Goal: Task Accomplishment & Management: Manage account settings

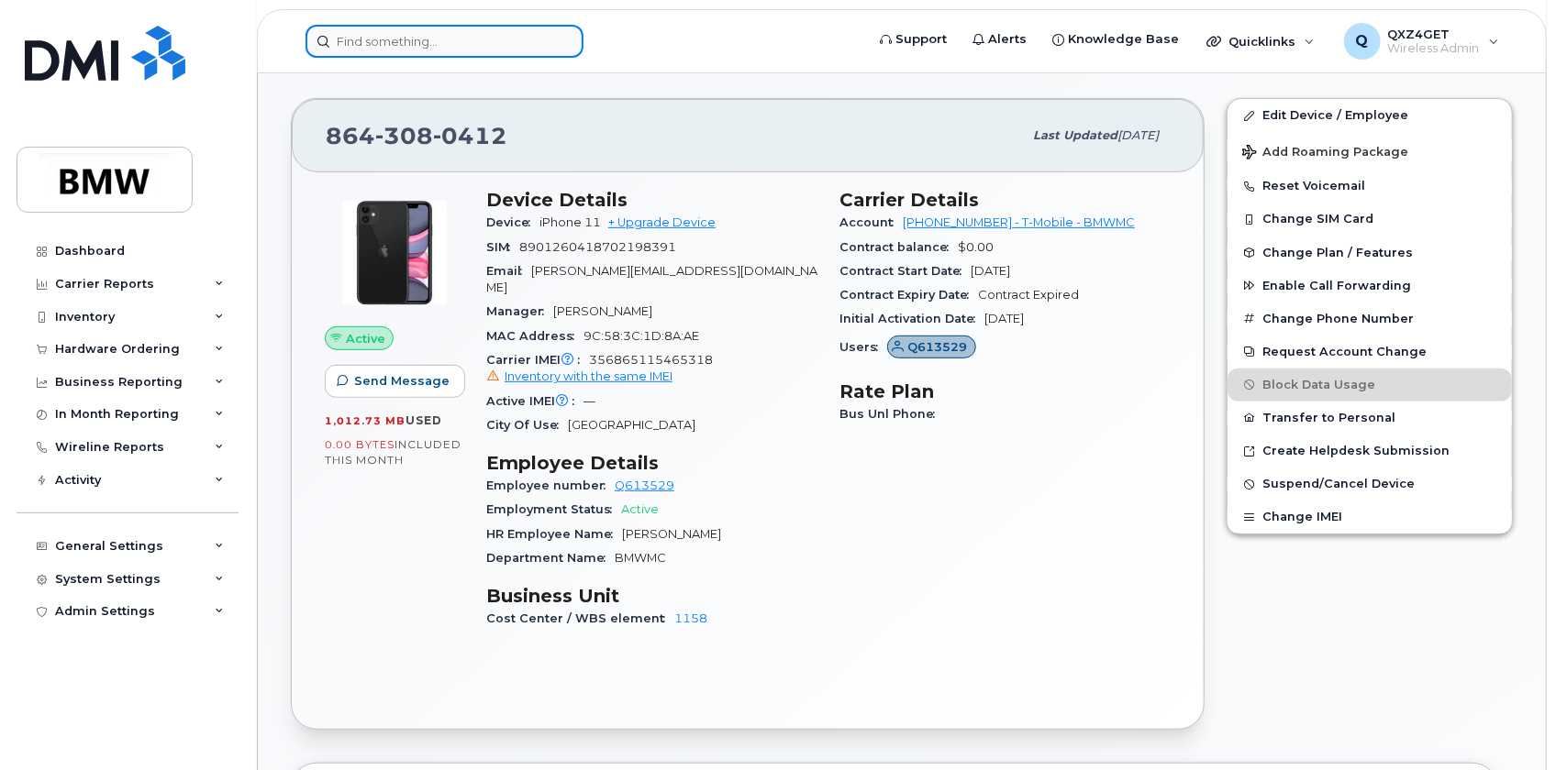
drag, startPoint x: 0, startPoint y: 0, endPoint x: 411, endPoint y: 31, distance: 412.1
click at [404, 35] on input at bounding box center [444, 41] width 278 height 33
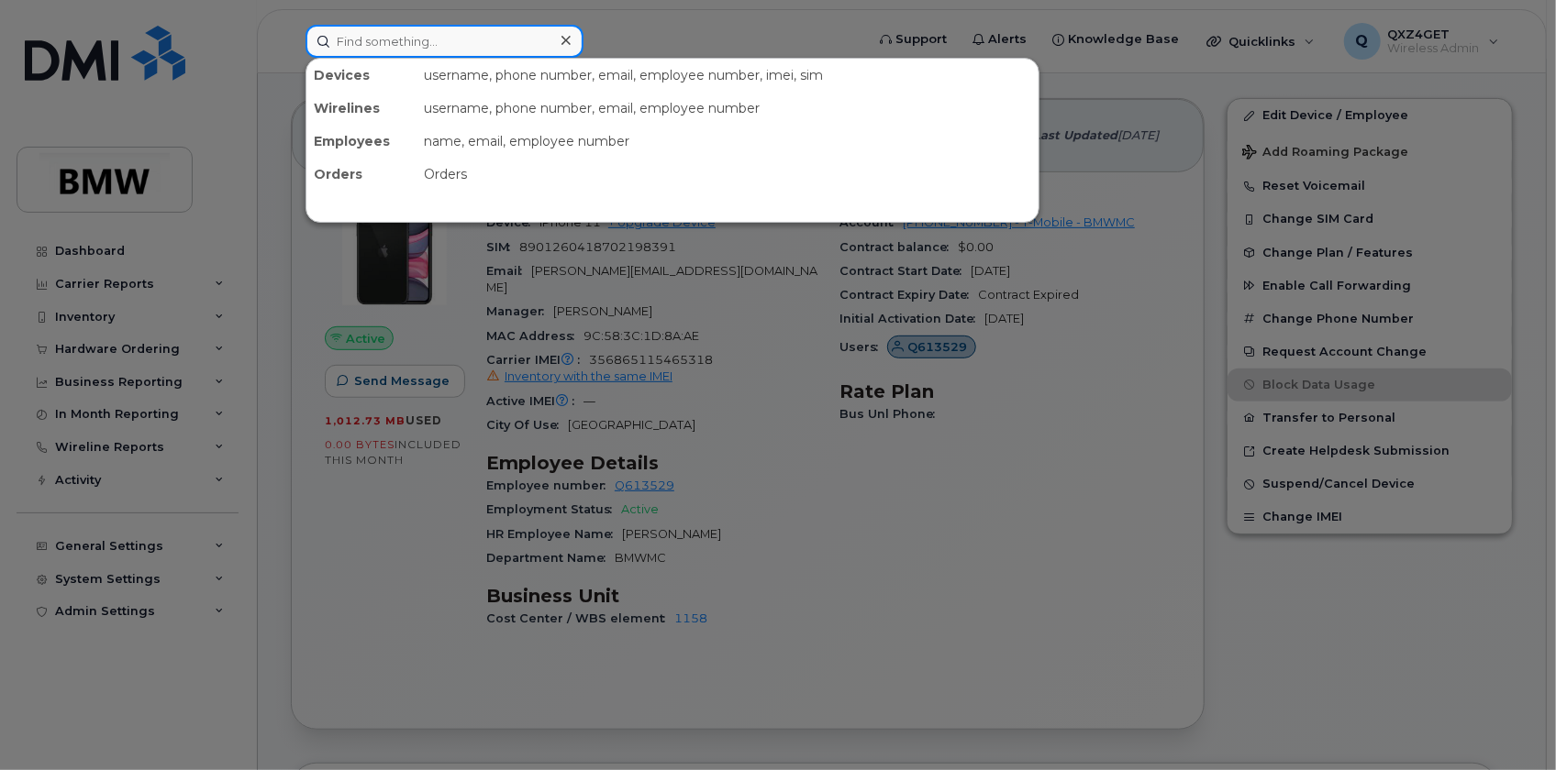
paste input "8645017314"
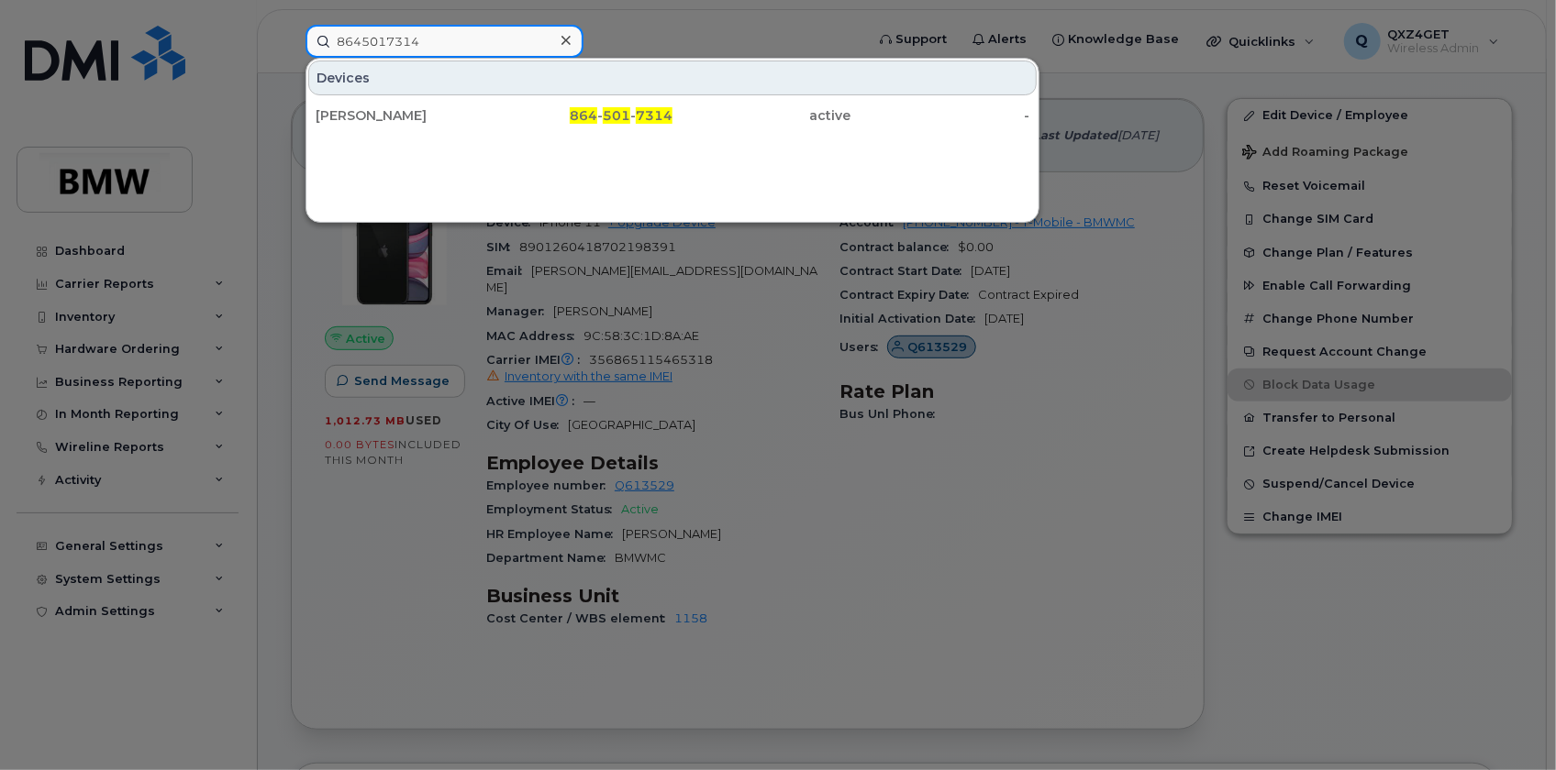
type input "8645017314"
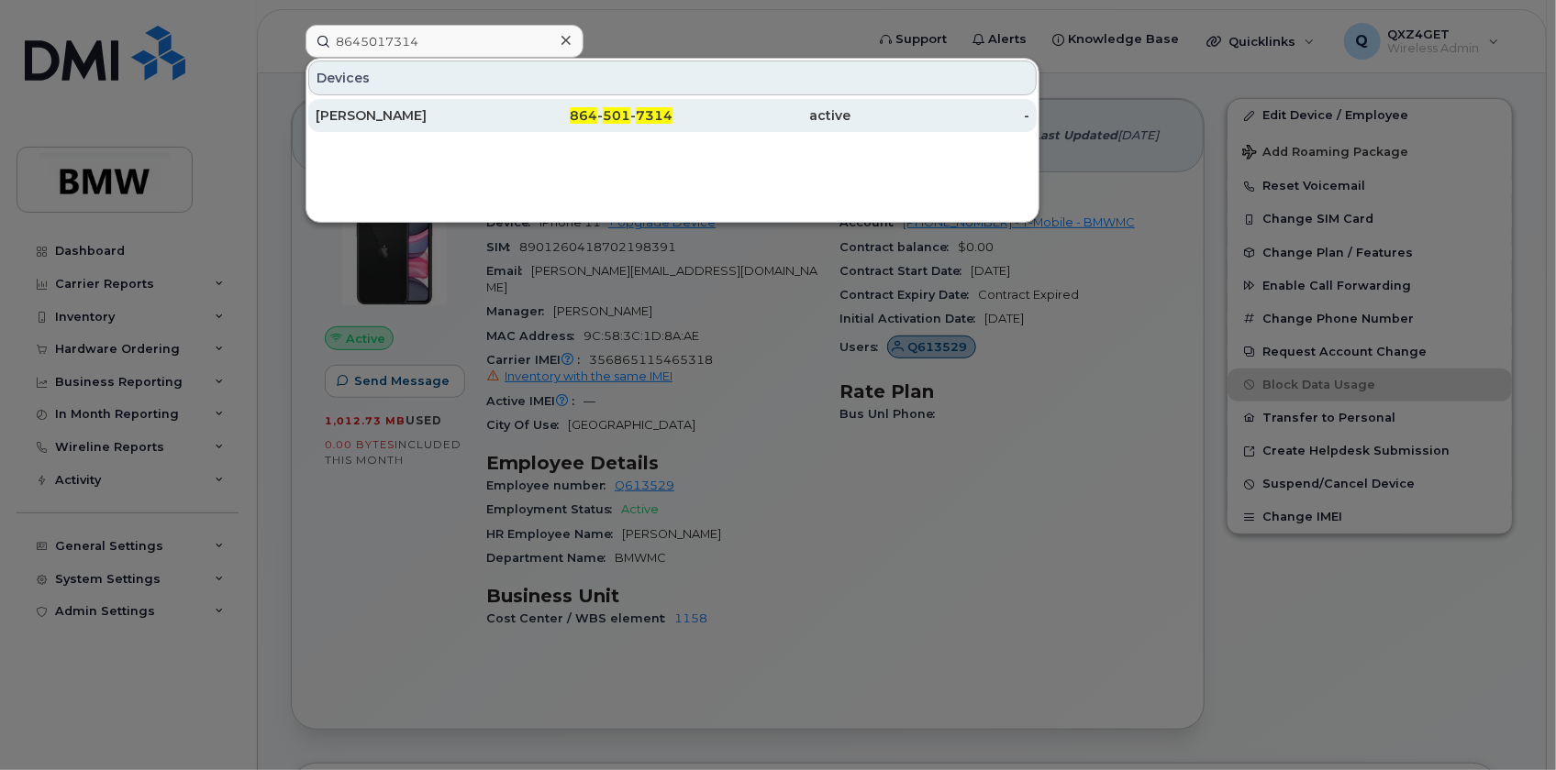
drag, startPoint x: 349, startPoint y: 115, endPoint x: 367, endPoint y: 114, distance: 17.5
click at [349, 114] on div "[PERSON_NAME]" at bounding box center [405, 115] width 179 height 18
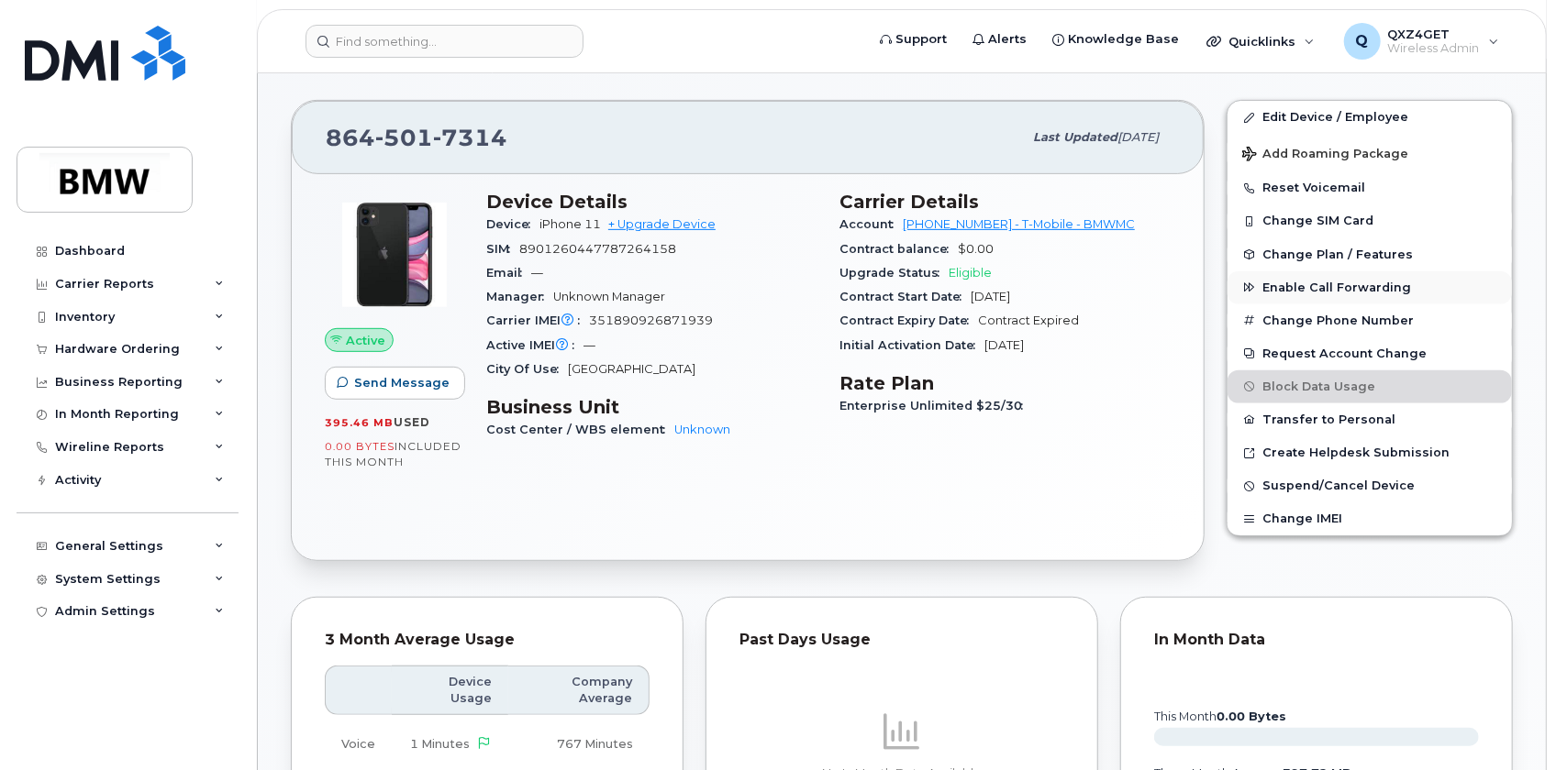
scroll to position [378, 0]
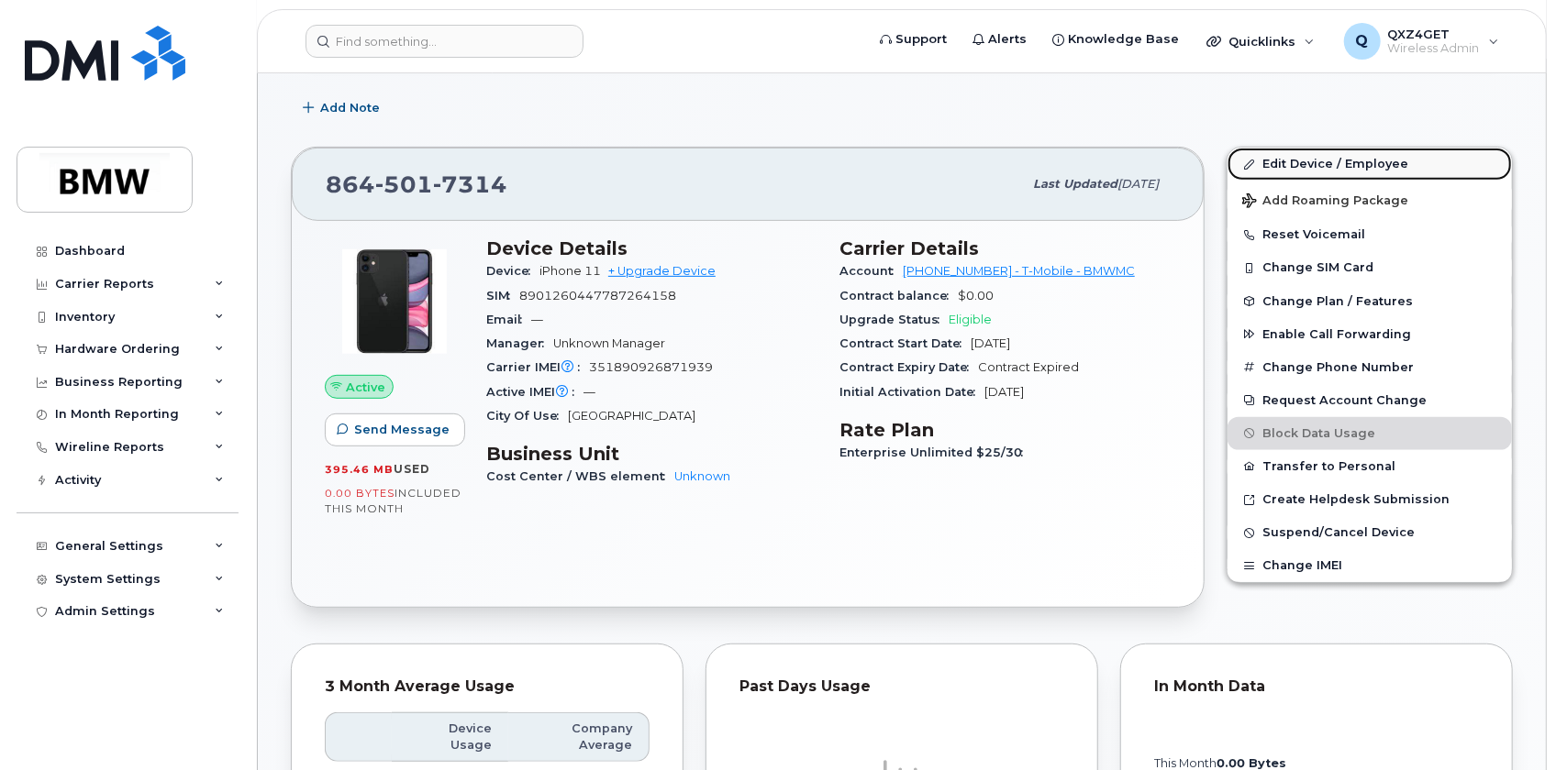
click at [1287, 160] on link "Edit Device / Employee" at bounding box center [1369, 164] width 284 height 33
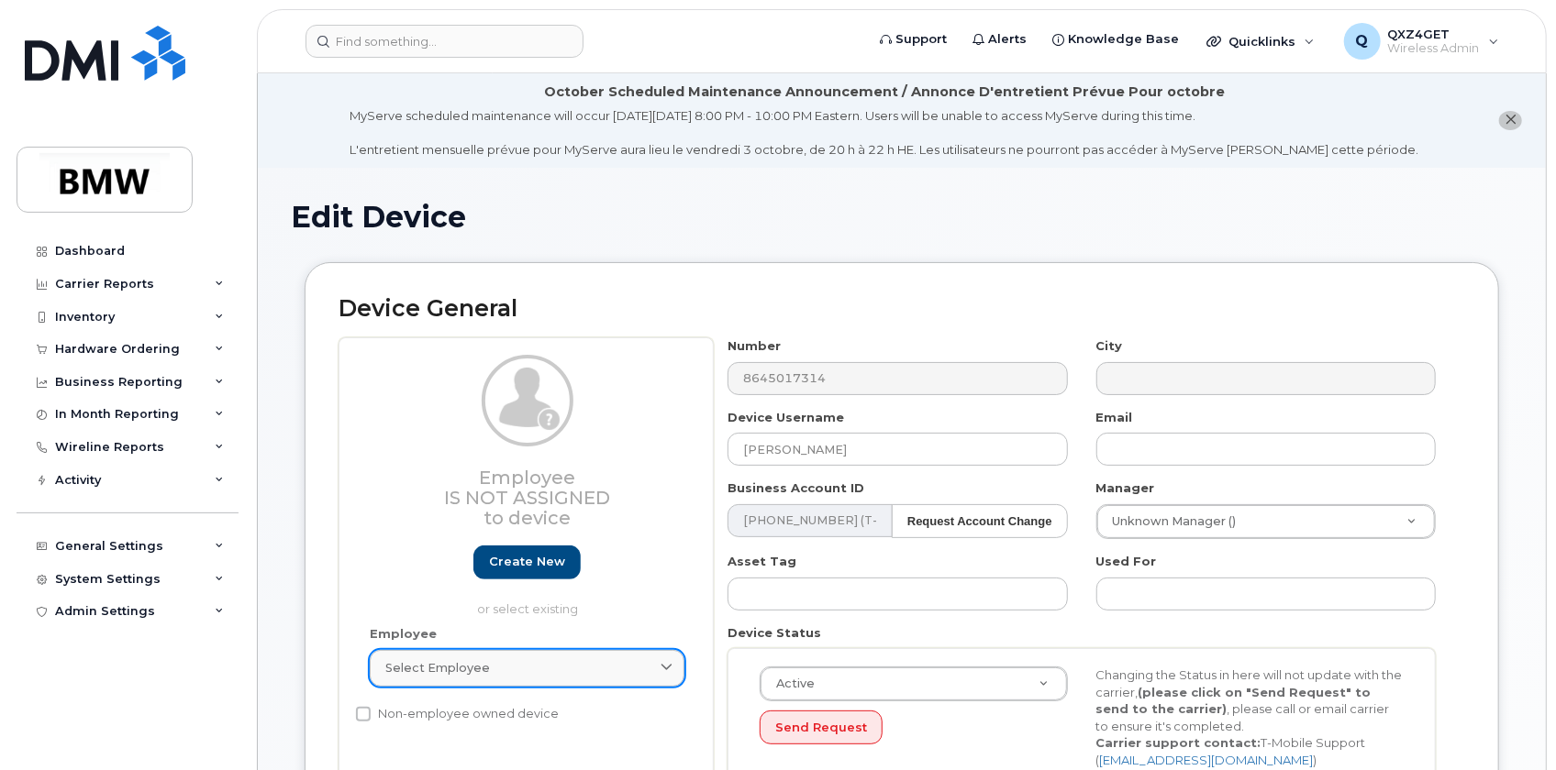
click at [474, 663] on span "Select employee" at bounding box center [437, 667] width 105 height 17
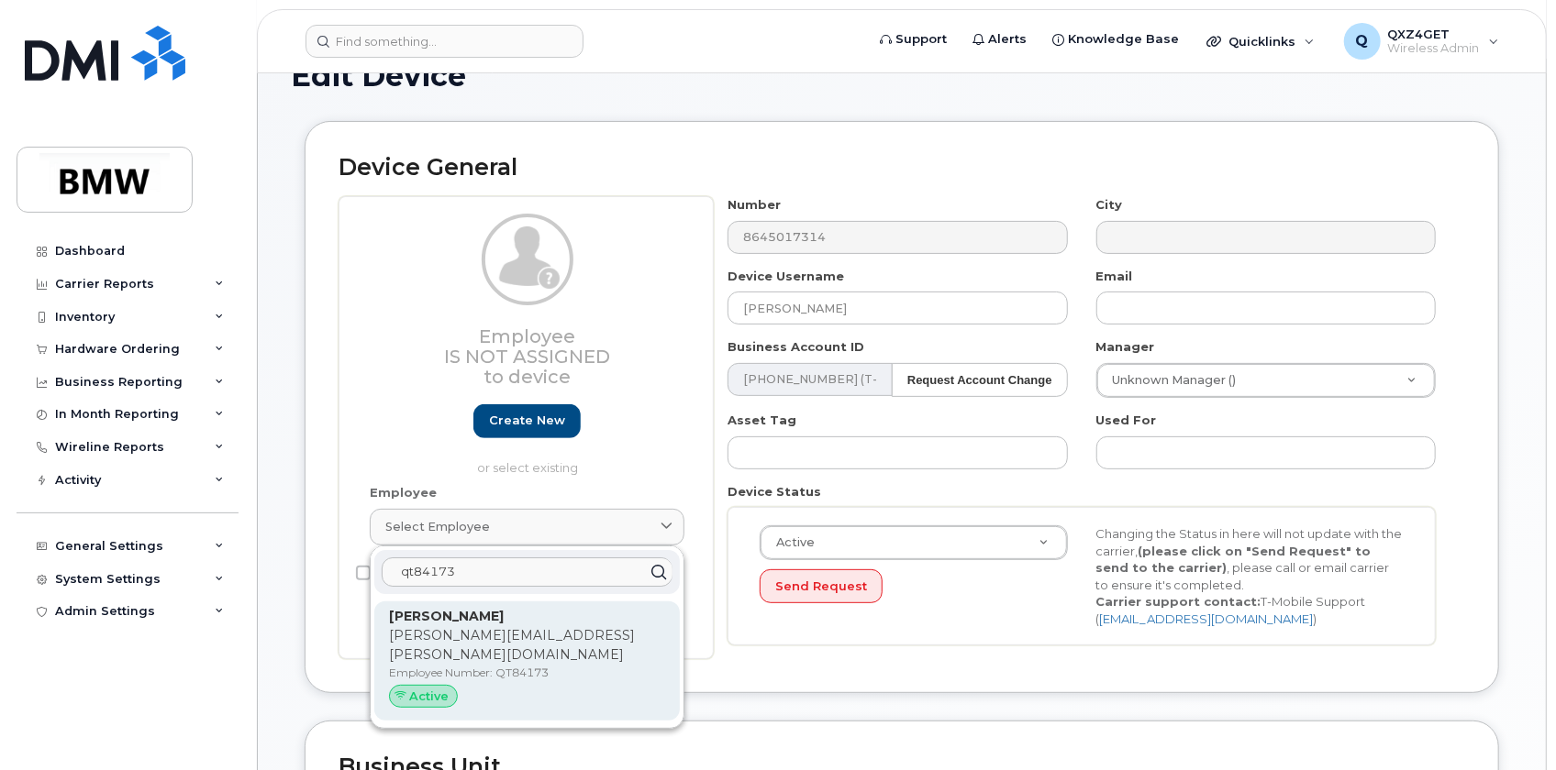
scroll to position [166, 0]
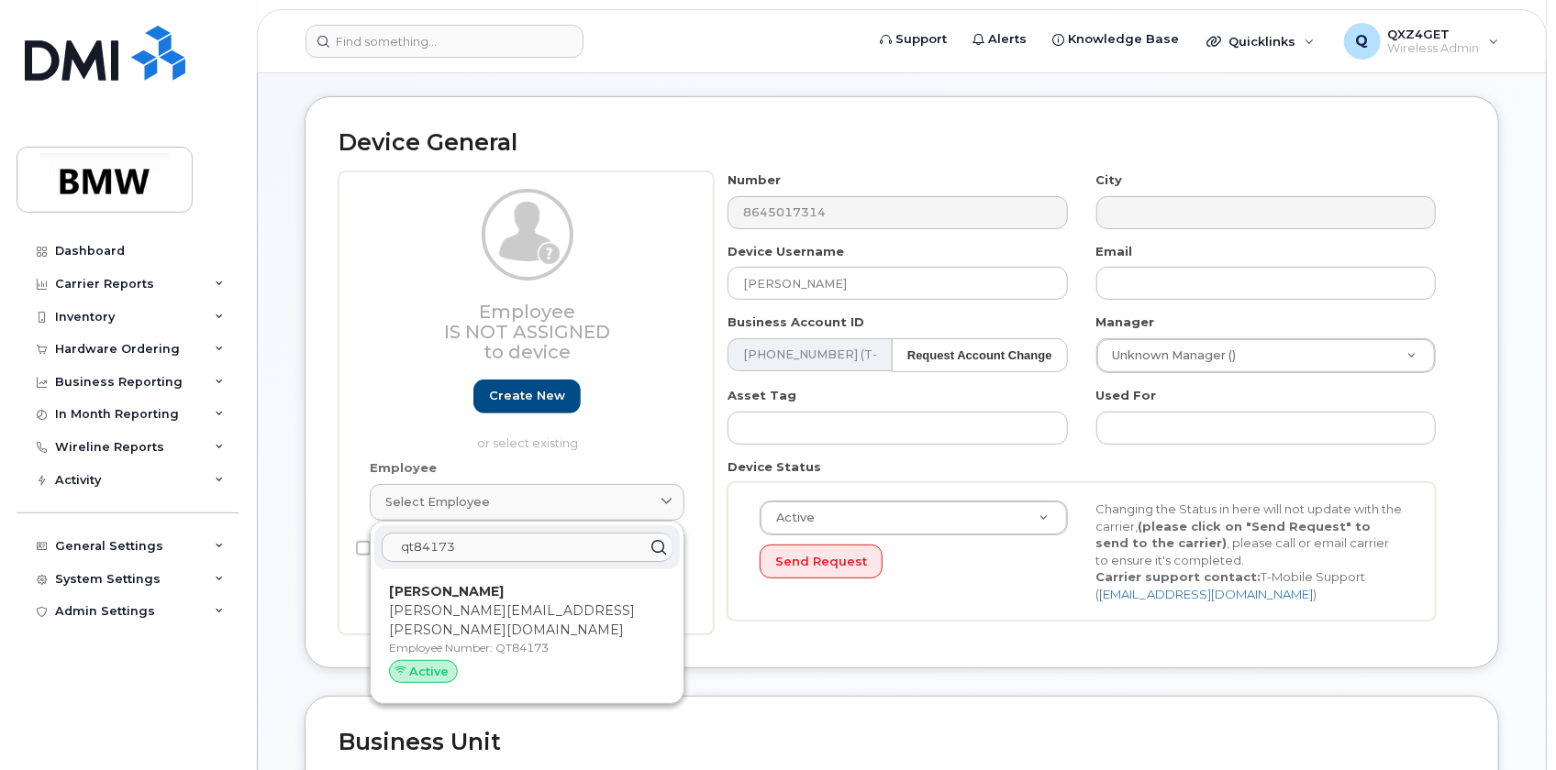
type input "qt84173"
click at [417, 592] on strong "Jason Leist" at bounding box center [446, 591] width 115 height 17
type input "QT84173"
type input "Jason Leist"
type input "jason.leist@bmwmc.com"
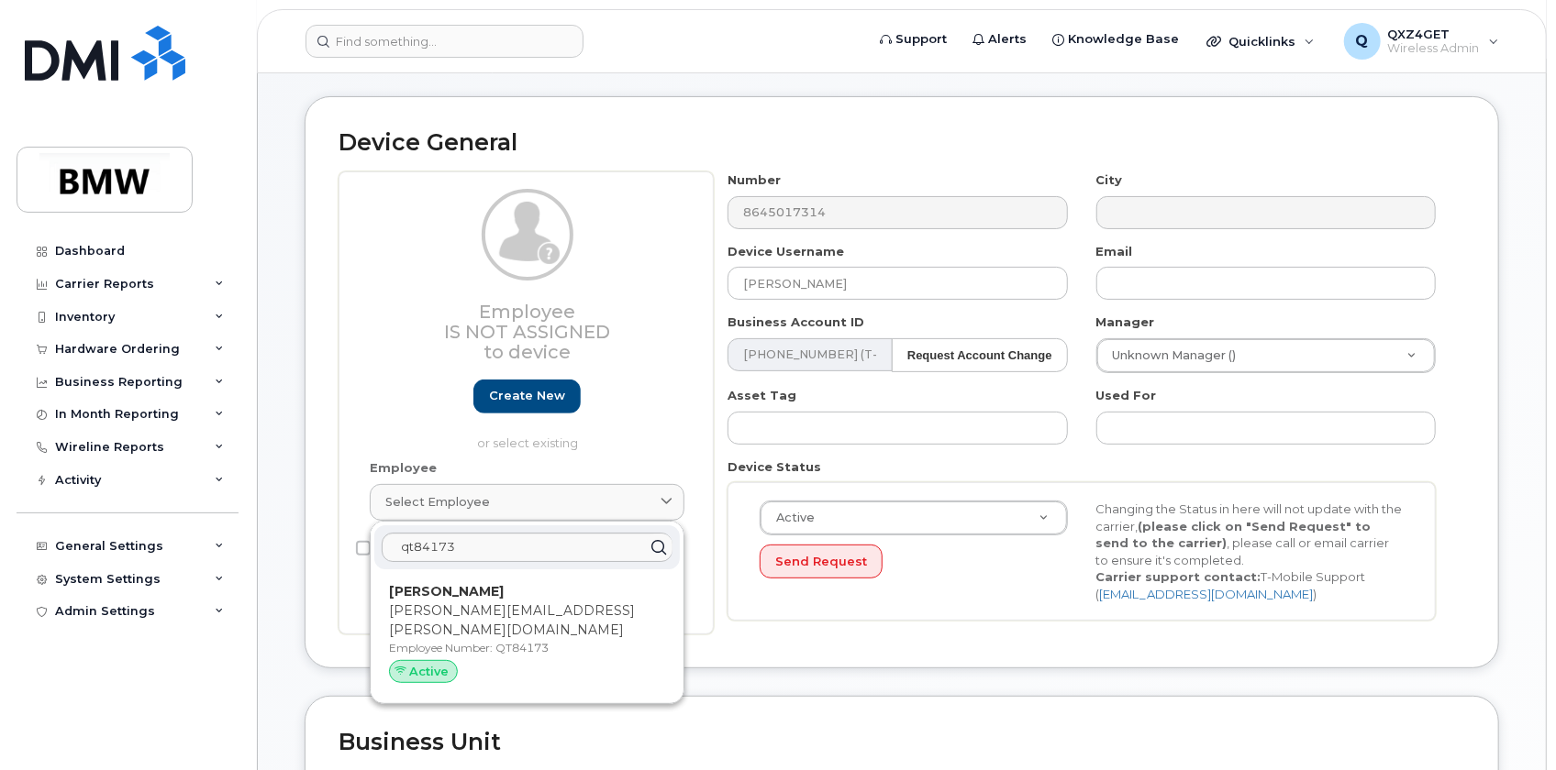
type input "14966718"
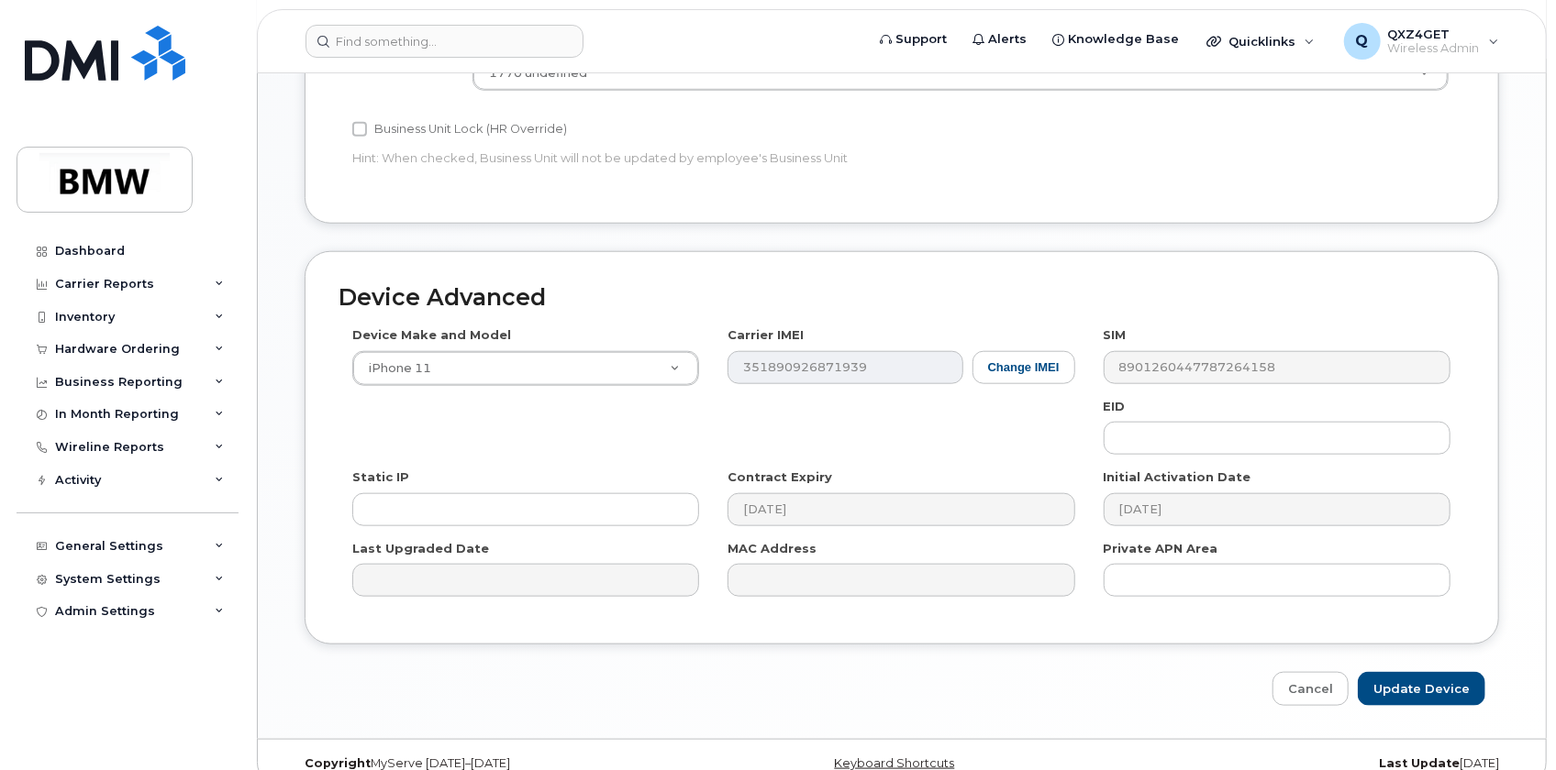
scroll to position [986, 0]
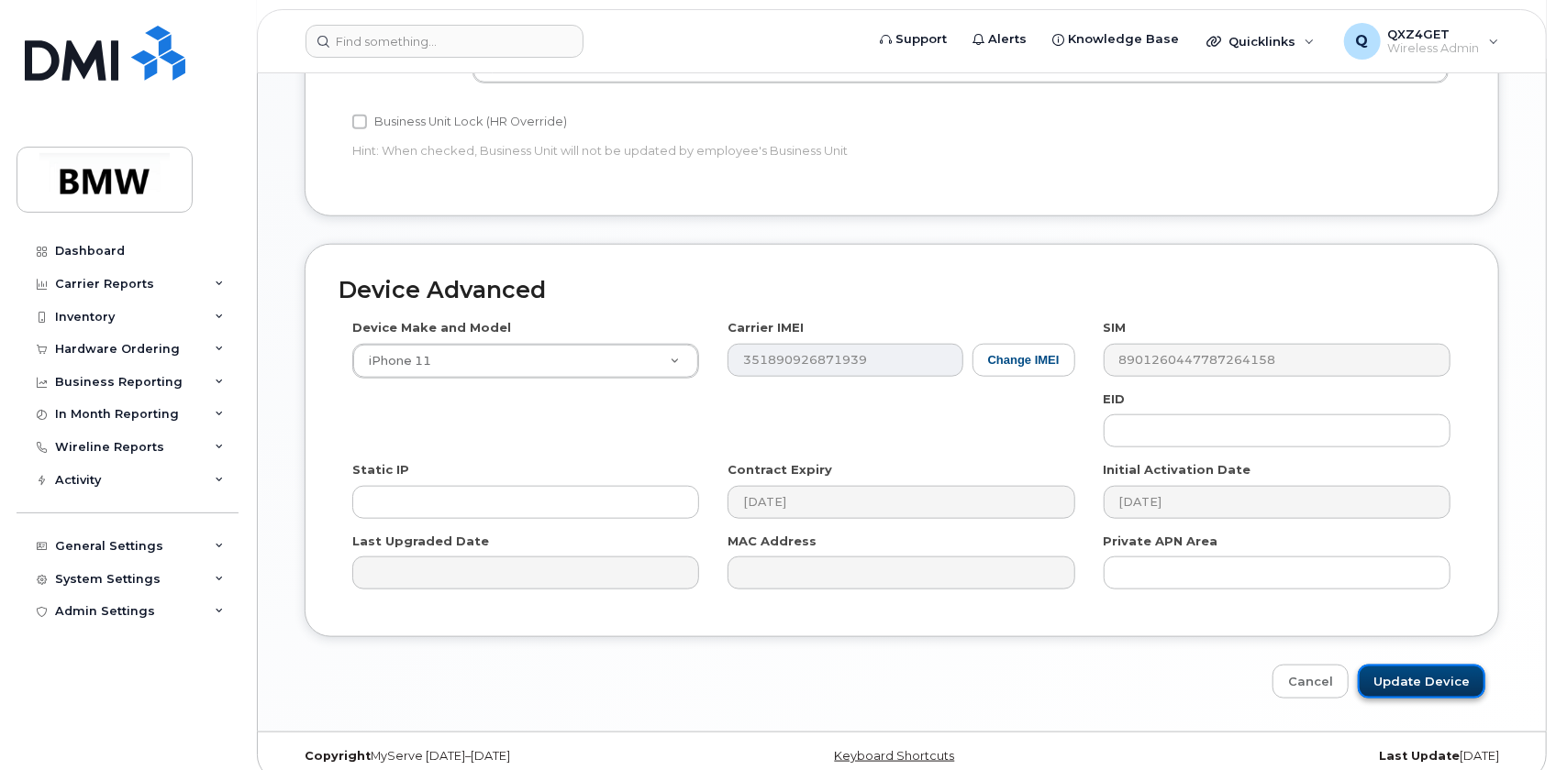
drag, startPoint x: 1414, startPoint y: 665, endPoint x: 1403, endPoint y: 661, distance: 11.6
click at [1414, 665] on input "Update Device" at bounding box center [1420, 682] width 127 height 34
type input "Saving..."
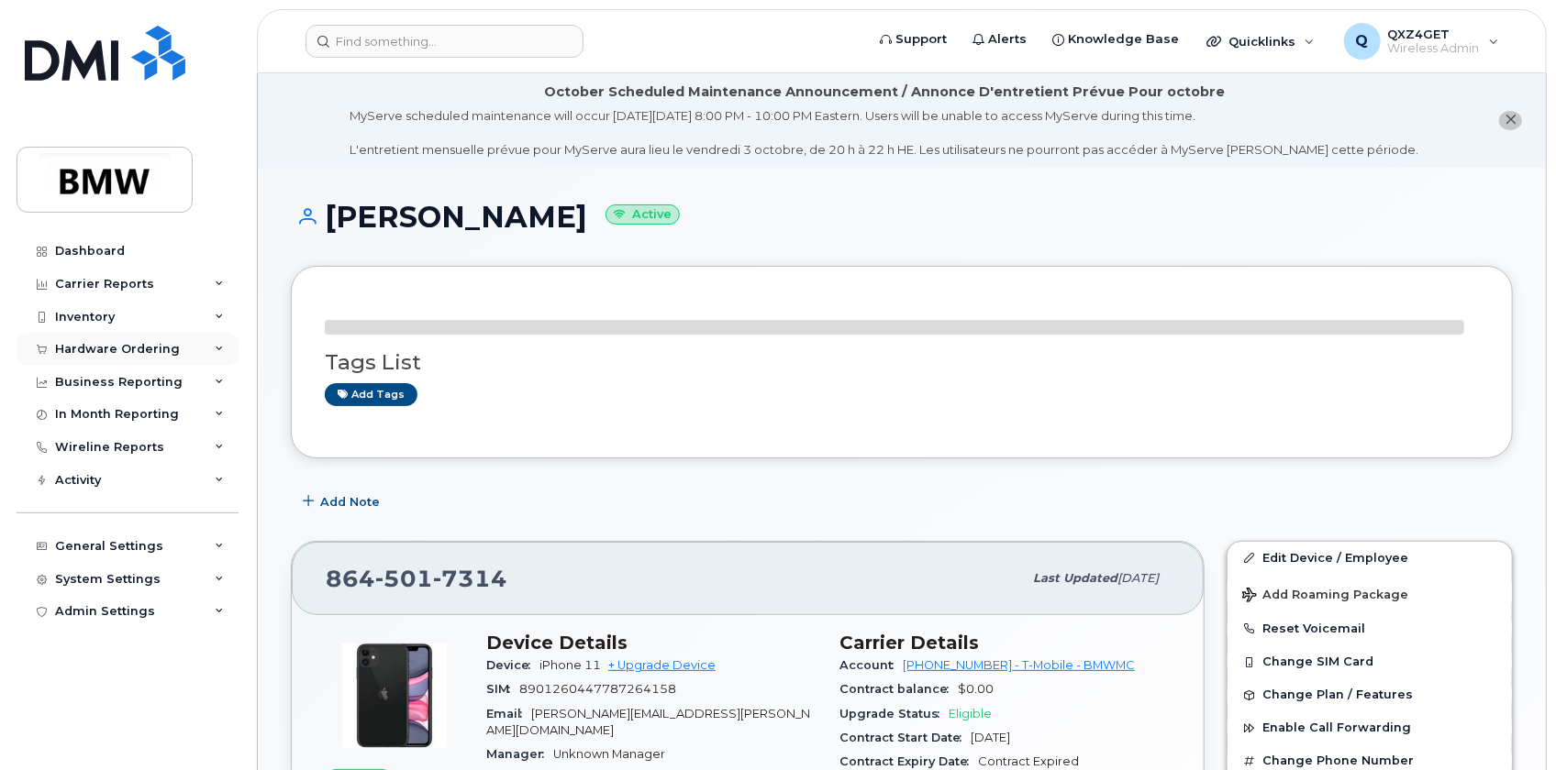
click at [116, 347] on div "Hardware Ordering" at bounding box center [117, 349] width 125 height 15
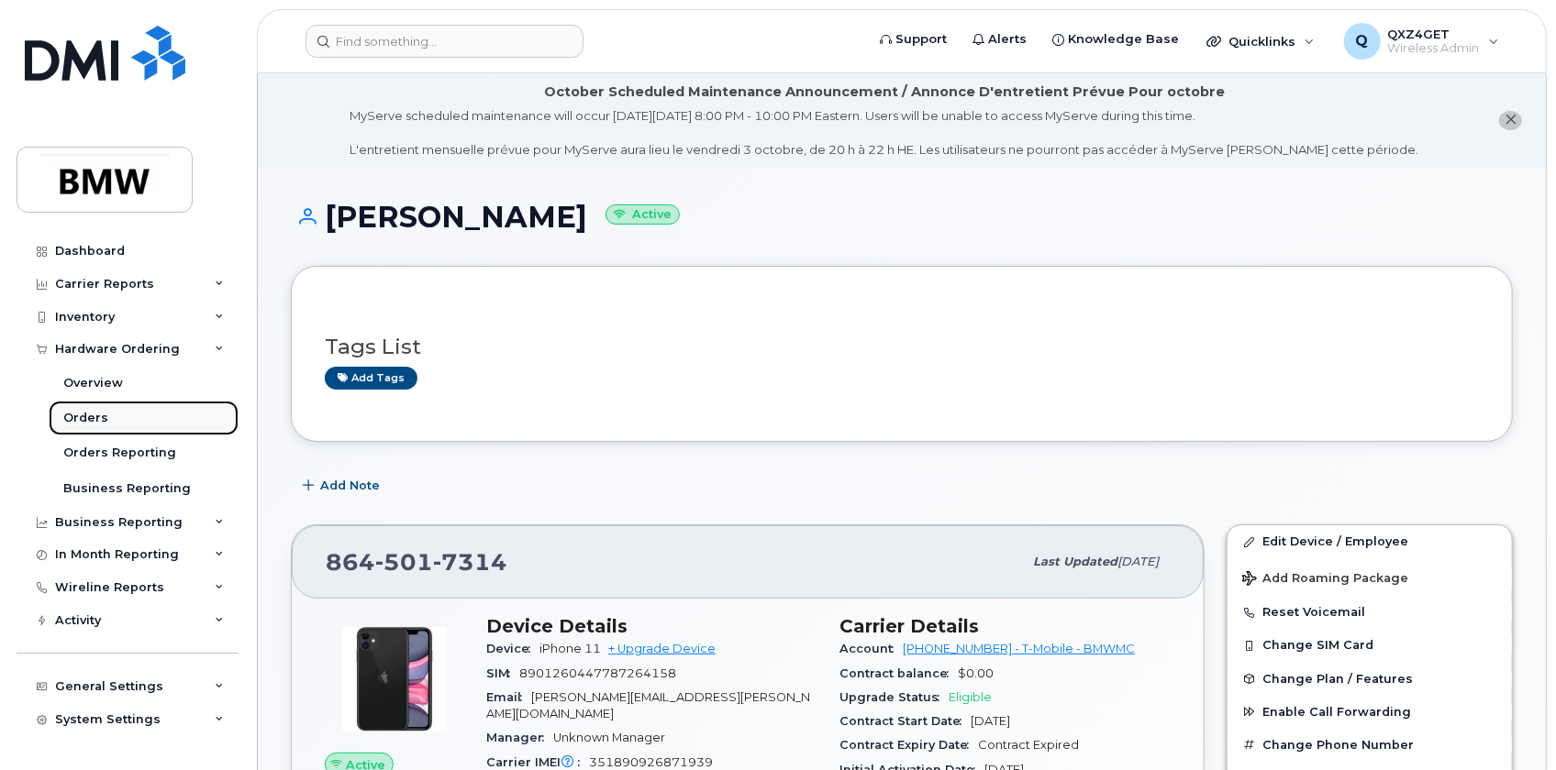
click at [95, 424] on div "Orders" at bounding box center [85, 418] width 45 height 17
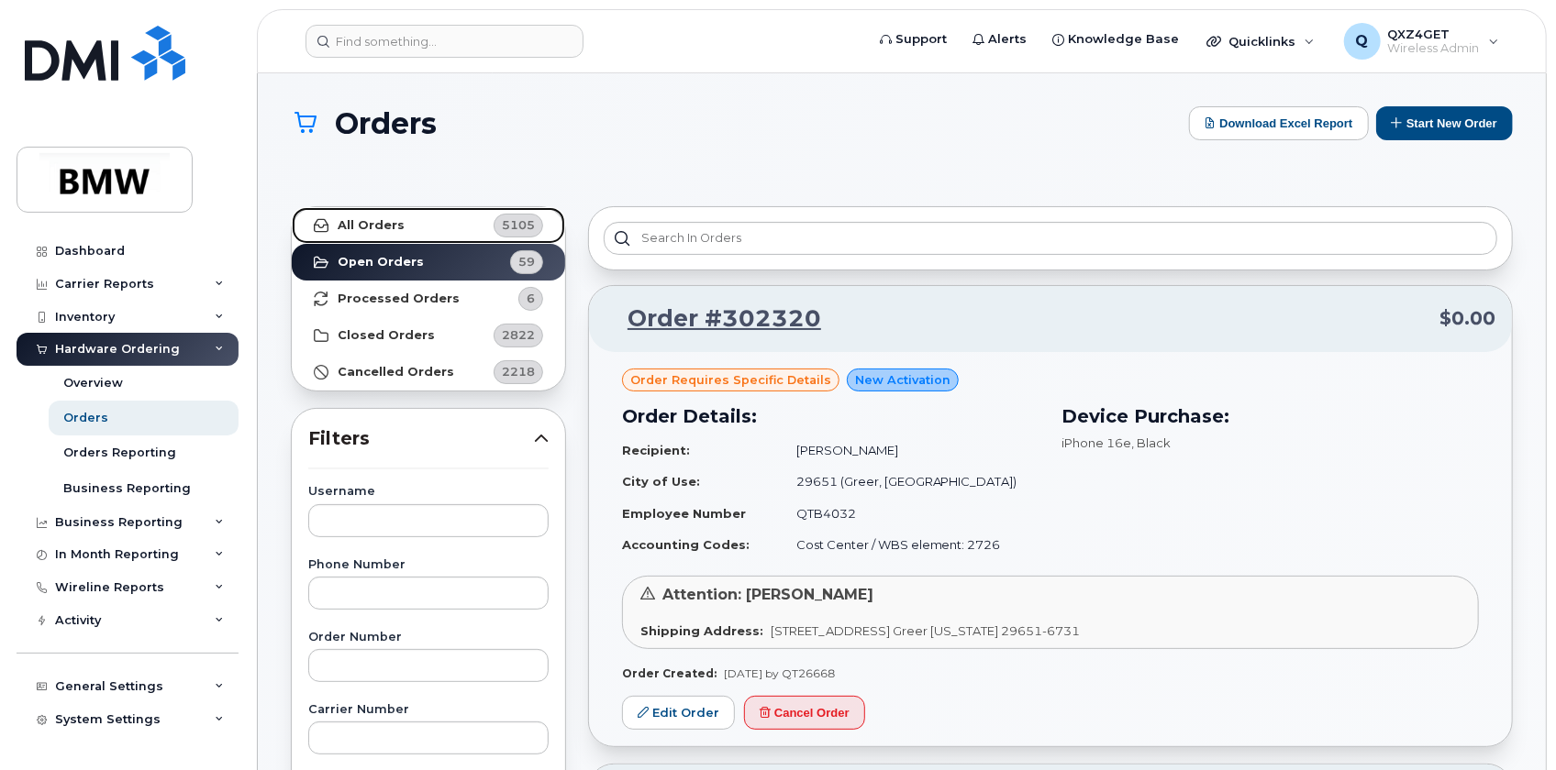
click at [385, 227] on strong "All Orders" at bounding box center [371, 225] width 67 height 15
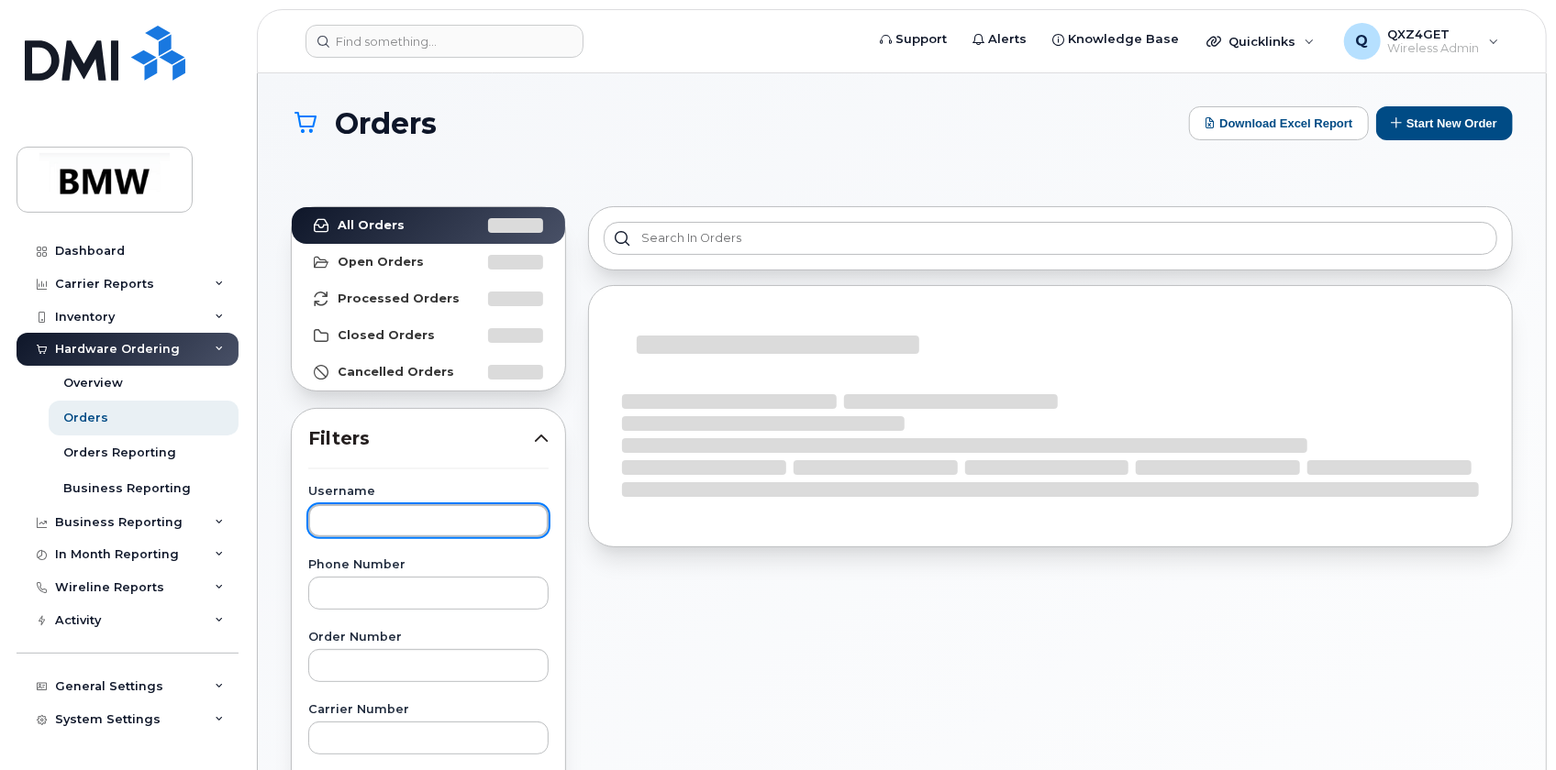
click at [394, 512] on input "text" at bounding box center [428, 520] width 240 height 33
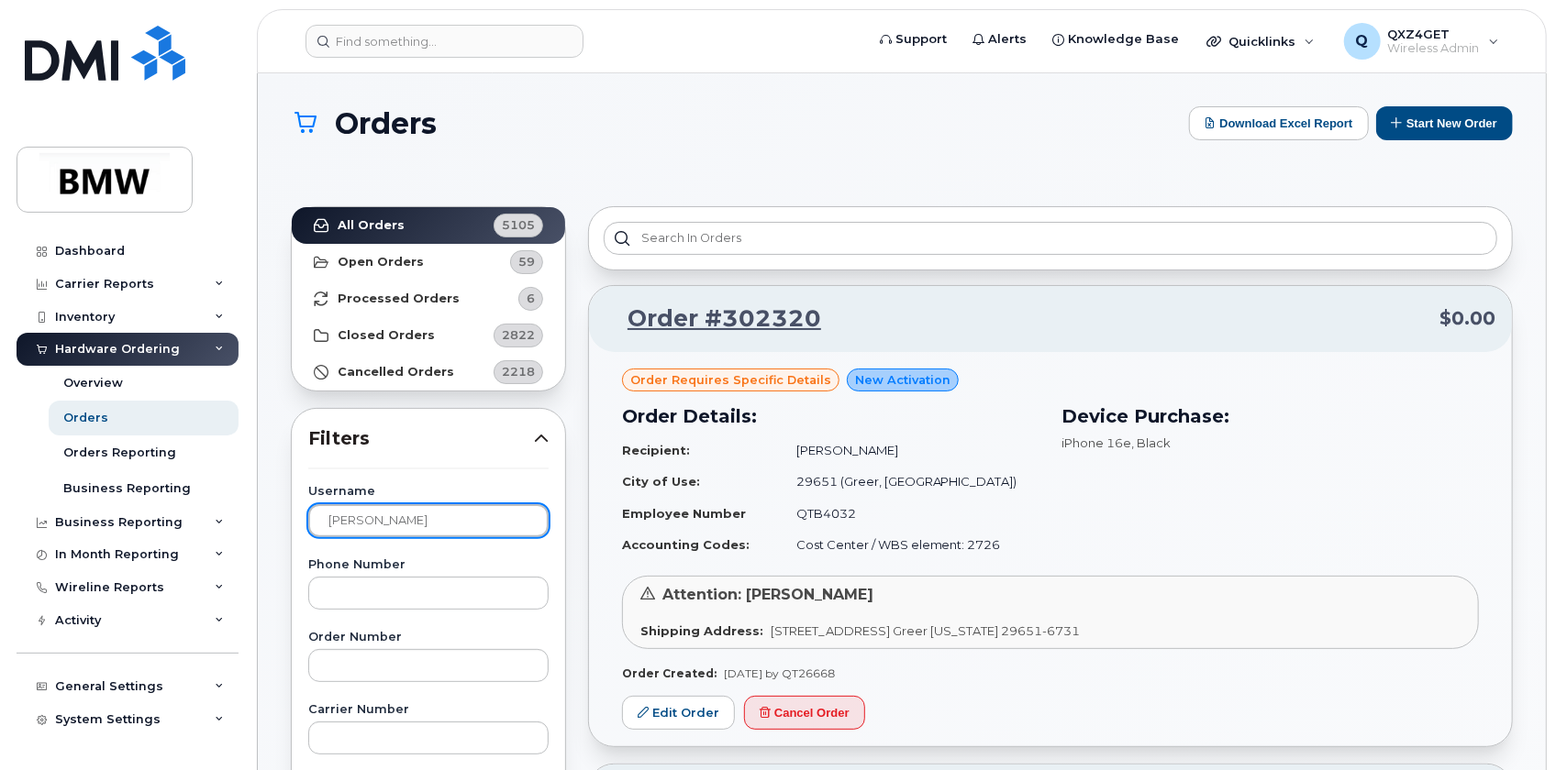
type input "matthew staton"
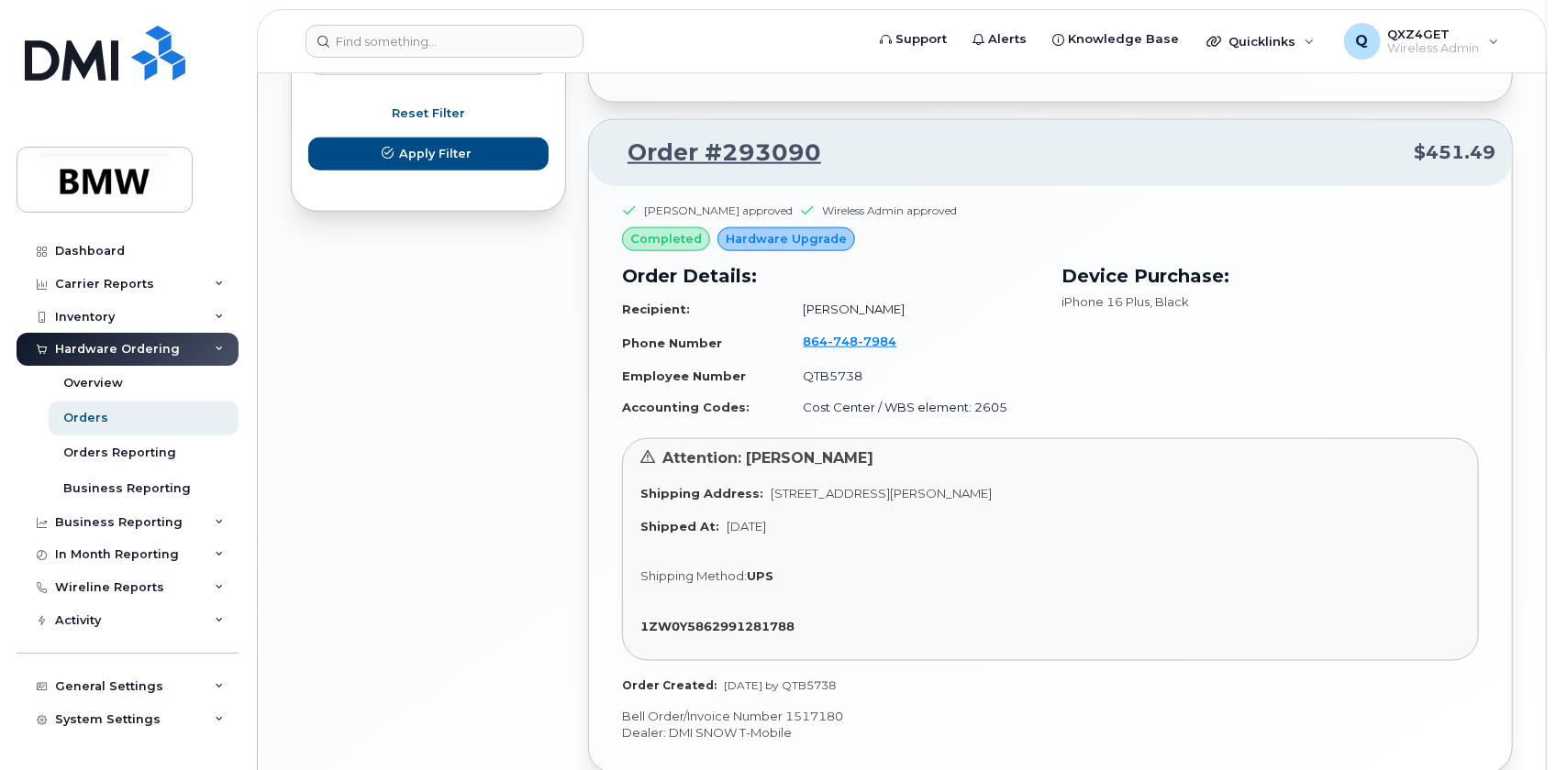
scroll to position [1334, 0]
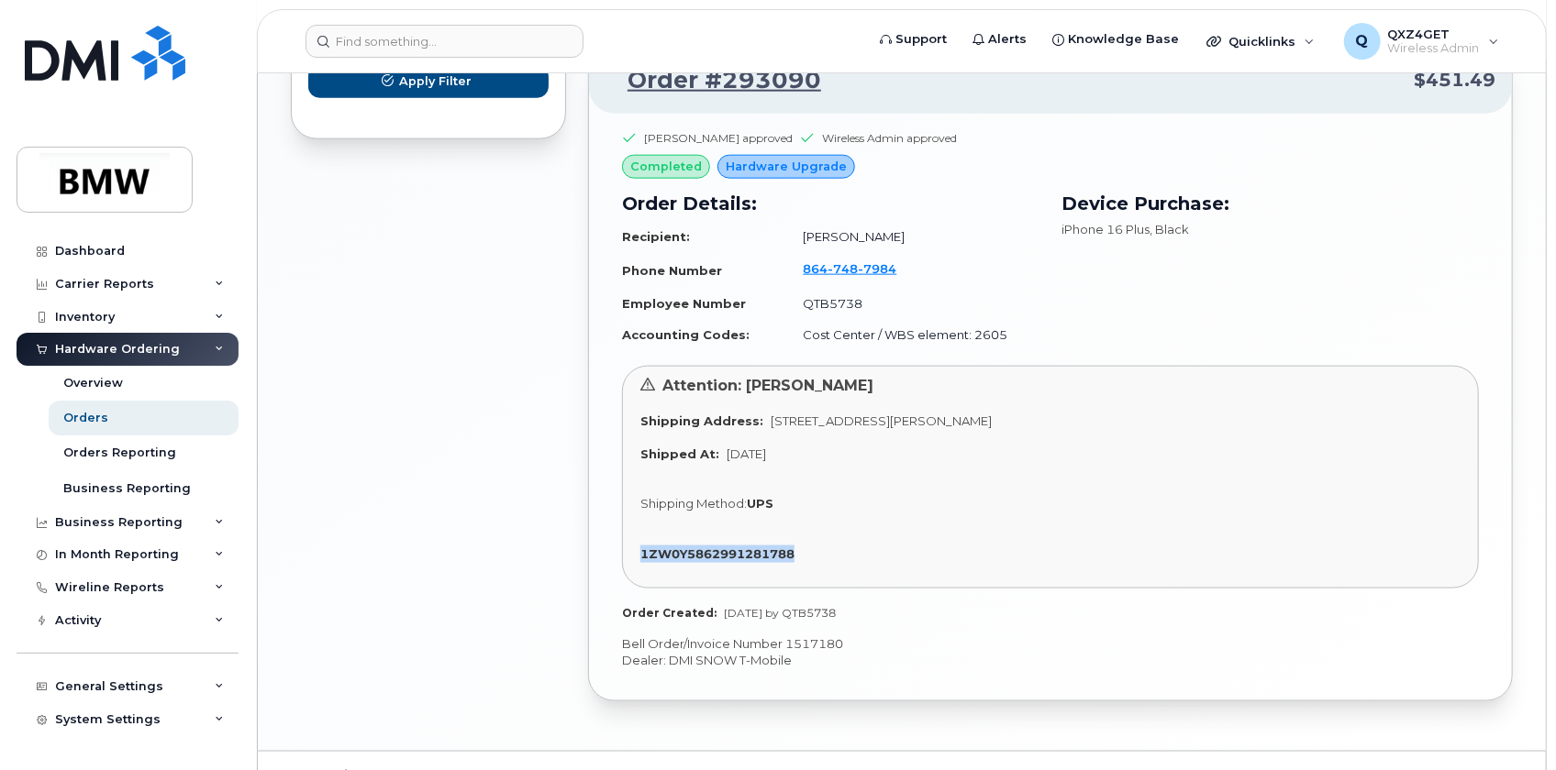
drag, startPoint x: 792, startPoint y: 542, endPoint x: 615, endPoint y: 548, distance: 176.2
click at [615, 548] on div "Michael Ellison approved Wireless Admin approved completed Hardware Upgrade Ord…" at bounding box center [1050, 407] width 923 height 587
copy strong "1ZW0Y5862991281788"
